Goal: Find specific page/section: Find specific page/section

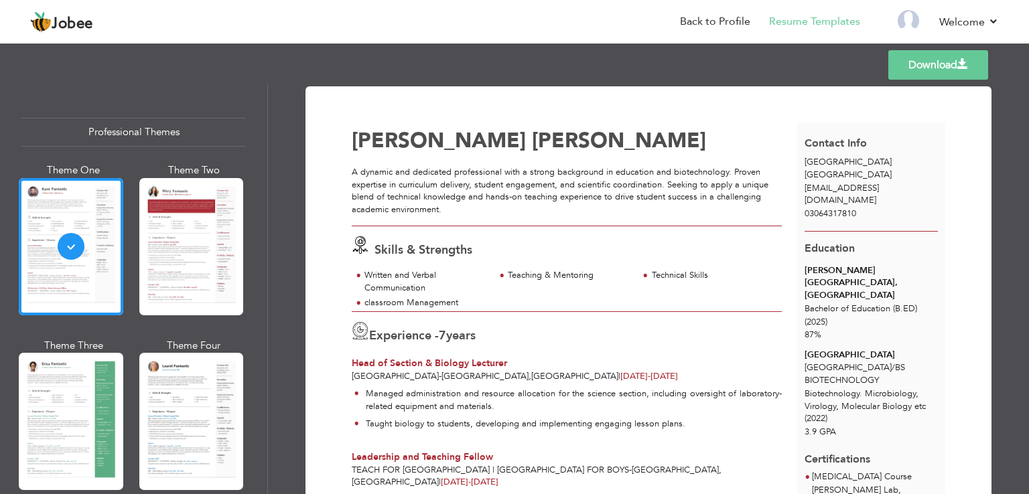
click at [356, 239] on icon at bounding box center [360, 244] width 17 height 17
click at [374, 252] on span "Skills & Strengths" at bounding box center [423, 250] width 98 height 17
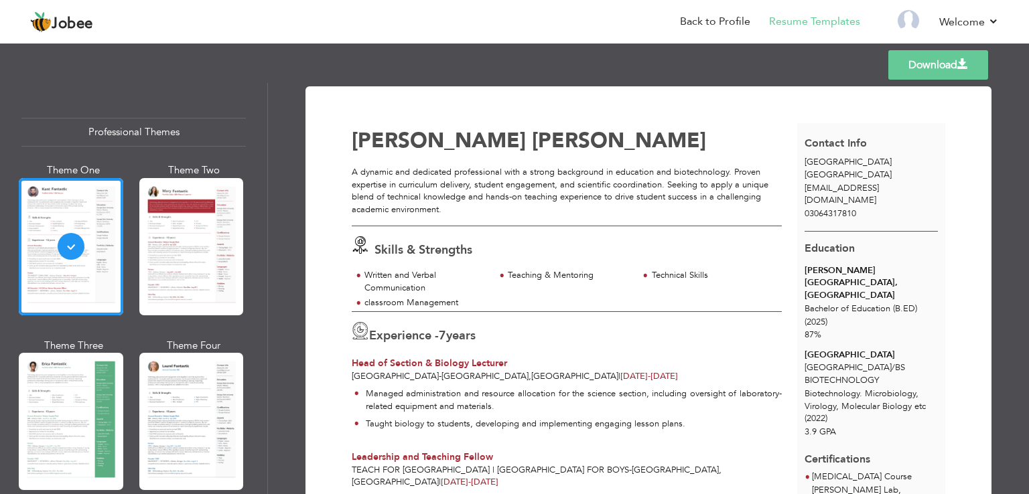
drag, startPoint x: 367, startPoint y: 249, endPoint x: 344, endPoint y: 241, distance: 24.4
click at [344, 241] on div "Skills & Strengths" at bounding box center [570, 247] width 453 height 23
click at [352, 243] on icon at bounding box center [360, 244] width 17 height 17
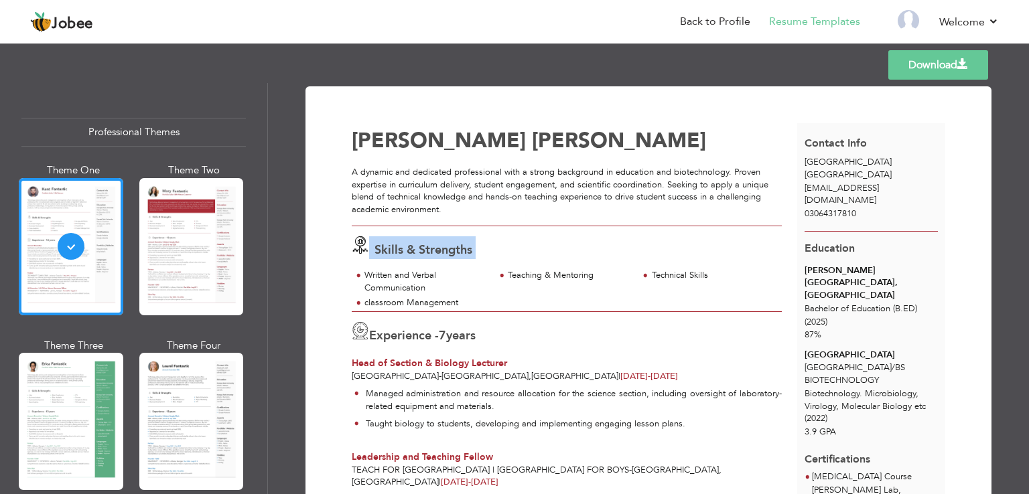
click at [352, 243] on icon at bounding box center [360, 244] width 17 height 17
